Goal: Find specific page/section: Find specific page/section

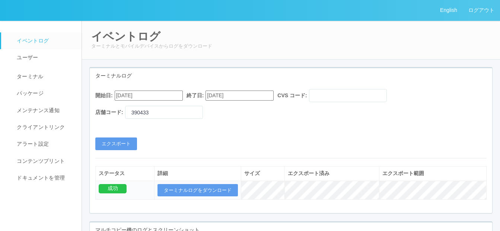
click at [32, 41] on span "イベントログ" at bounding box center [32, 41] width 34 height 6
drag, startPoint x: 31, startPoint y: 77, endPoint x: 38, endPoint y: 77, distance: 7.9
click at [31, 77] on span "ターミナル" at bounding box center [29, 76] width 29 height 6
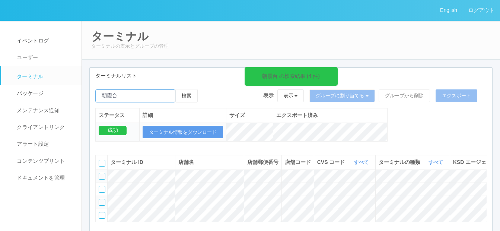
click at [132, 97] on input "emailSearch" at bounding box center [135, 95] width 80 height 13
type input "朝"
paste input "[GEOGRAPHIC_DATA]"
type input "[GEOGRAPHIC_DATA]"
click at [190, 97] on button "検索" at bounding box center [186, 95] width 22 height 13
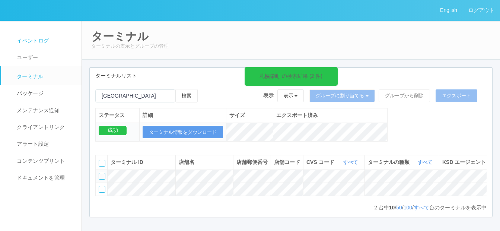
click at [41, 44] on span "イベントログ" at bounding box center [32, 41] width 34 height 6
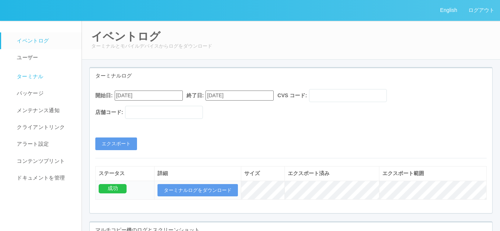
click at [31, 77] on span "ターミナル" at bounding box center [29, 76] width 29 height 6
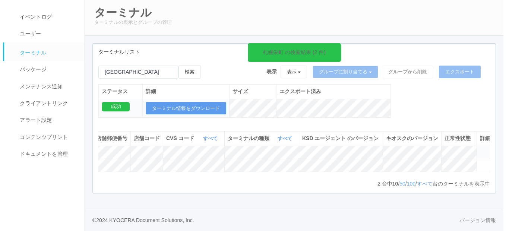
scroll to position [0, 147]
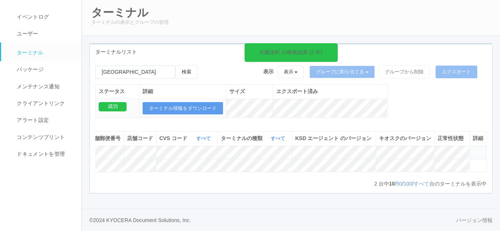
click at [473, 149] on icon at bounding box center [473, 149] width 0 height 0
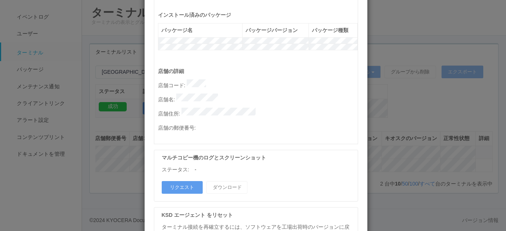
scroll to position [373, 0]
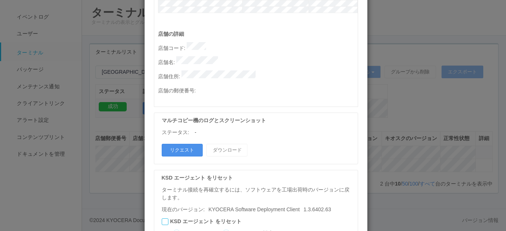
click at [182, 144] on button "リクエスト" at bounding box center [182, 150] width 41 height 13
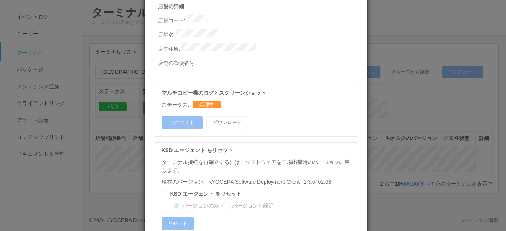
scroll to position [421, 0]
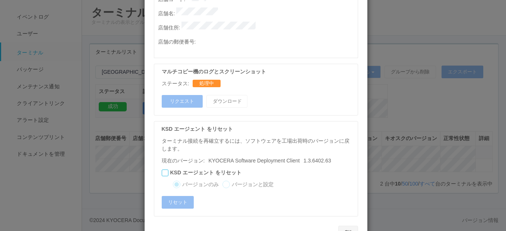
click at [352, 226] on button "OK" at bounding box center [348, 232] width 20 height 13
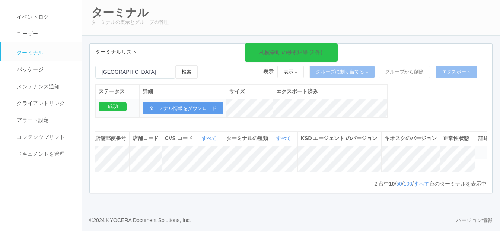
click at [479, 149] on icon at bounding box center [479, 149] width 0 height 0
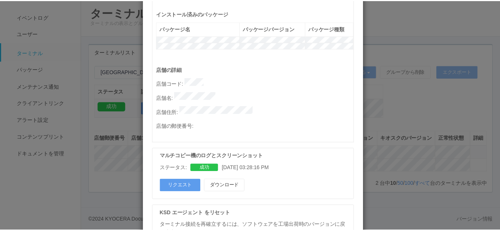
scroll to position [410, 0]
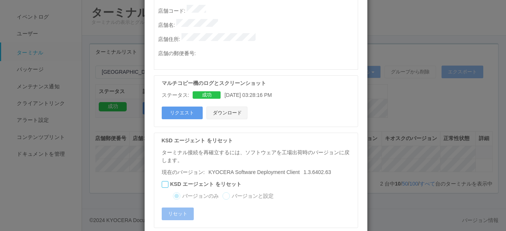
click at [219, 107] on button "ダウンロード" at bounding box center [226, 113] width 41 height 13
